Goal: Information Seeking & Learning: Understand process/instructions

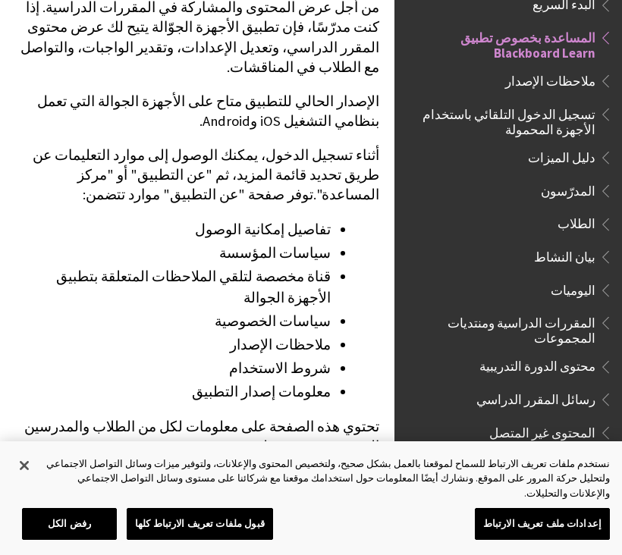
scroll to position [335, 0]
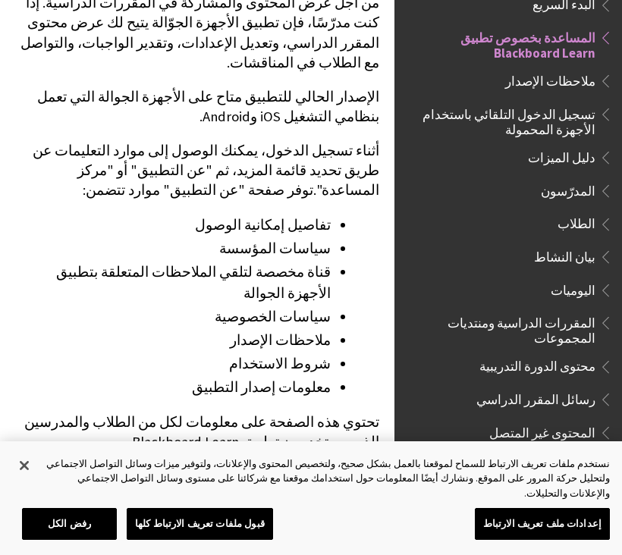
click at [518, 225] on span "الطلاب" at bounding box center [512, 225] width 202 height 26
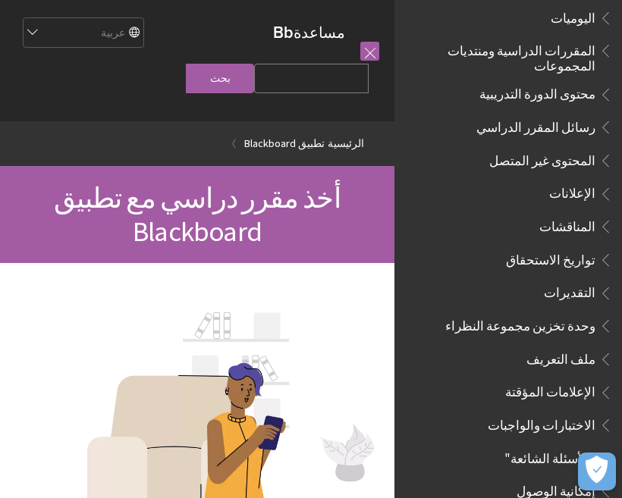
scroll to position [435, 0]
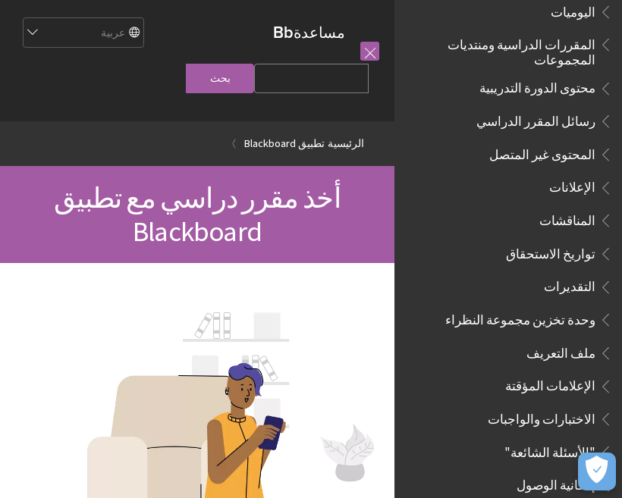
click at [577, 108] on span "رسائل المقرر الدراسي" at bounding box center [535, 118] width 119 height 20
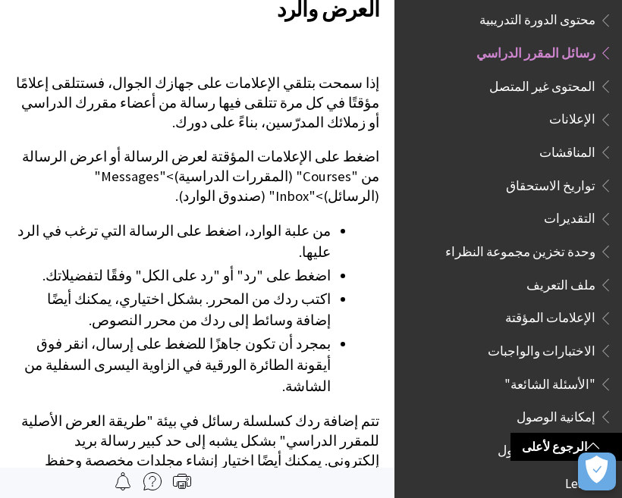
scroll to position [1159, 0]
